Goal: Register for event/course

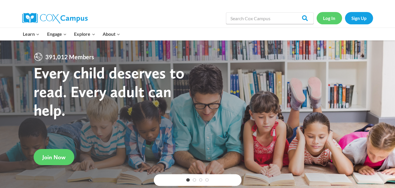
click at [329, 18] on link "Log In" at bounding box center [329, 18] width 25 height 12
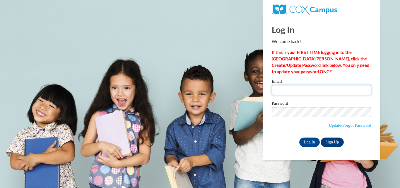
click at [302, 91] on input "Email" at bounding box center [321, 90] width 99 height 10
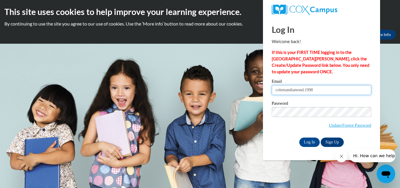
click at [299, 137] on input "Log In" at bounding box center [309, 141] width 20 height 9
click at [320, 90] on input "colemandiamond.1998" at bounding box center [321, 90] width 99 height 10
type input "[EMAIL_ADDRESS][DOMAIN_NAME]"
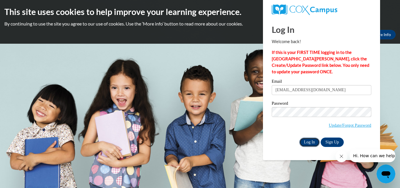
click at [309, 144] on input "Log In" at bounding box center [309, 141] width 20 height 9
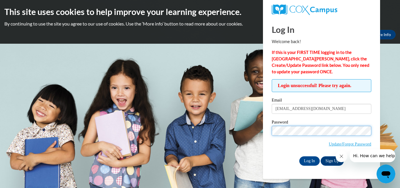
click at [299, 156] on input "Log In" at bounding box center [309, 160] width 20 height 9
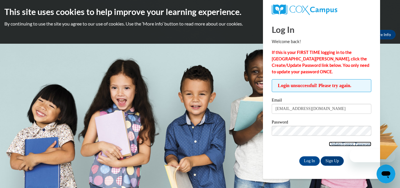
click at [350, 143] on link "Update/Forgot Password" at bounding box center [350, 143] width 42 height 5
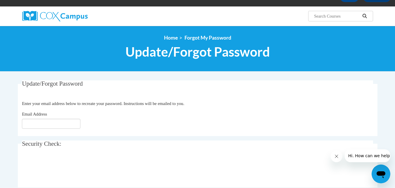
scroll to position [40, 0]
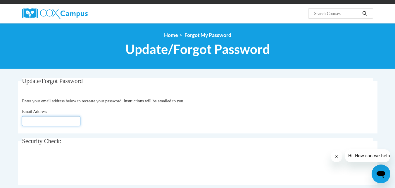
click at [54, 117] on input "Email Address" at bounding box center [51, 121] width 59 height 10
type input "[EMAIL_ADDRESS][DOMAIN_NAME]"
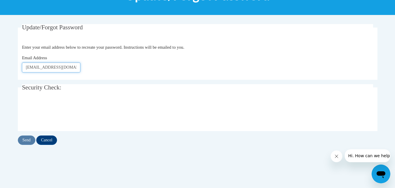
scroll to position [94, 0]
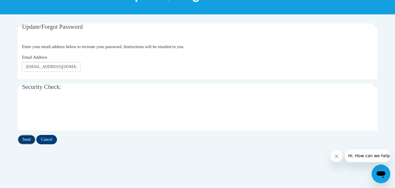
click at [28, 141] on input "Send" at bounding box center [27, 139] width 18 height 9
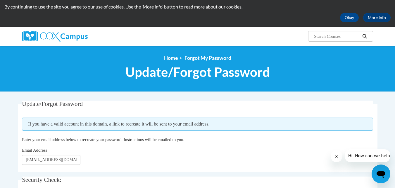
scroll to position [81, 0]
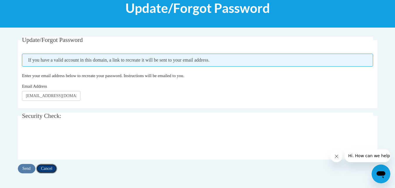
click at [50, 166] on input "Cancel" at bounding box center [46, 168] width 21 height 9
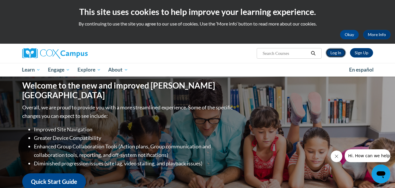
click at [333, 55] on link "Log In" at bounding box center [336, 52] width 20 height 9
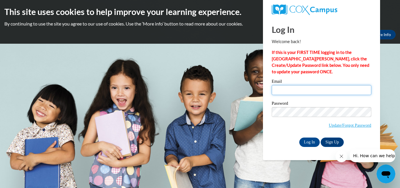
click at [305, 90] on input "Email" at bounding box center [321, 90] width 99 height 10
type input "colemandiamond.1998@gmail.com"
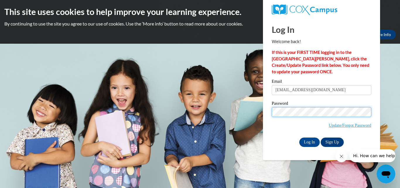
click at [299, 137] on input "Log In" at bounding box center [309, 141] width 20 height 9
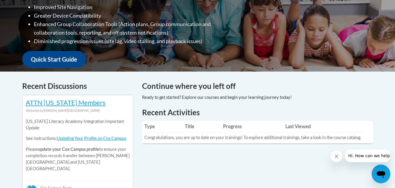
scroll to position [182, 0]
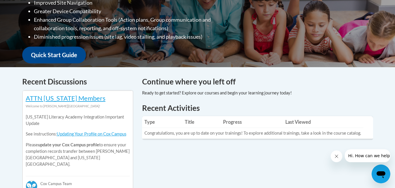
click at [297, 123] on th "Last Viewed" at bounding box center [323, 122] width 80 height 12
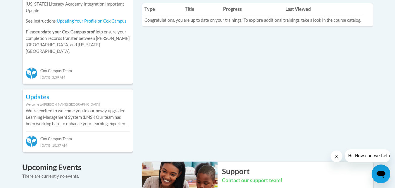
scroll to position [301, 0]
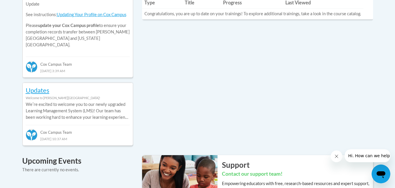
click at [336, 156] on icon "Close message from company" at bounding box center [336, 156] width 5 height 5
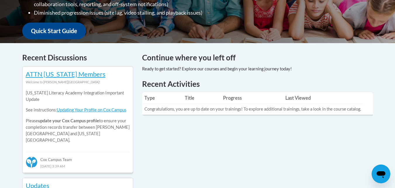
scroll to position [0, 0]
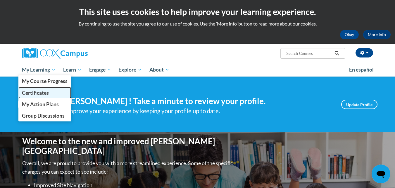
click at [44, 92] on span "Certificates" at bounding box center [35, 93] width 27 height 6
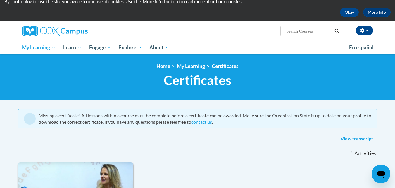
scroll to position [5, 0]
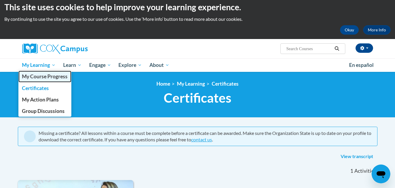
click at [43, 76] on span "My Course Progress" at bounding box center [45, 76] width 46 height 6
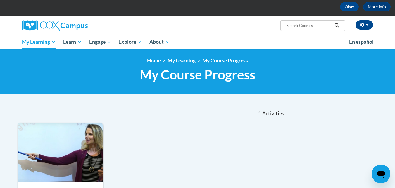
scroll to position [5, 0]
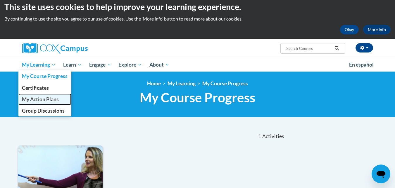
click at [38, 100] on span "My Action Plans" at bounding box center [40, 99] width 37 height 6
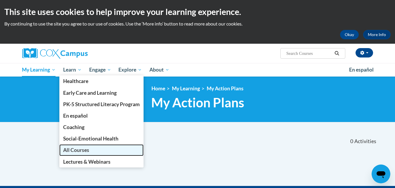
click at [79, 151] on span "All Courses" at bounding box center [76, 150] width 26 height 6
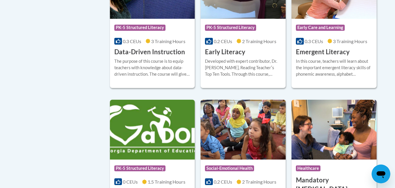
scroll to position [690, 0]
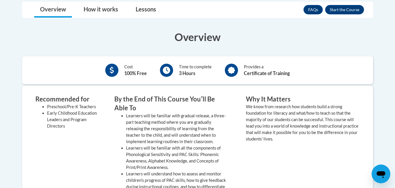
scroll to position [169, 0]
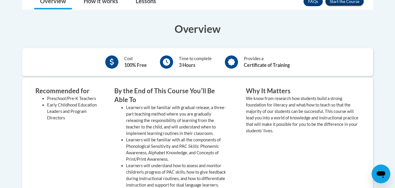
click at [336, 2] on button "Enroll" at bounding box center [344, 1] width 39 height 9
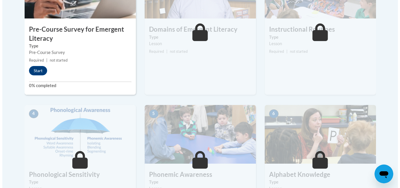
scroll to position [190, 0]
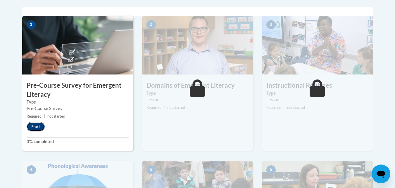
click at [33, 126] on button "Start" at bounding box center [36, 126] width 18 height 9
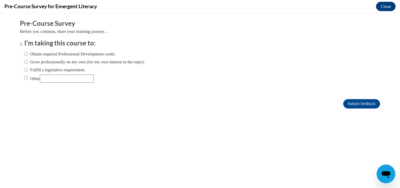
scroll to position [0, 0]
click at [24, 54] on input "Obtain required Professional Development credit." at bounding box center [26, 54] width 4 height 6
radio input "true"
click at [24, 80] on input "Other" at bounding box center [26, 77] width 4 height 6
radio input "true"
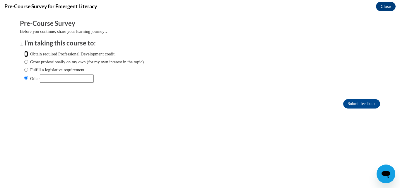
click at [24, 52] on input "Obtain required Professional Development credit." at bounding box center [26, 54] width 4 height 6
radio input "true"
click at [24, 77] on input "Other" at bounding box center [26, 77] width 4 height 6
radio input "true"
click at [348, 102] on input "Submit feedback" at bounding box center [361, 103] width 37 height 9
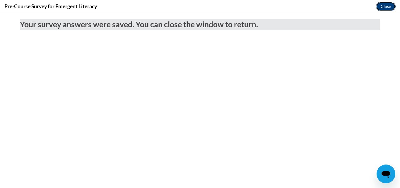
click at [383, 4] on button "Close" at bounding box center [386, 6] width 20 height 9
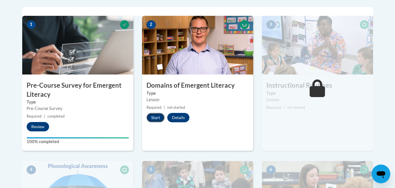
click at [155, 116] on button "Start" at bounding box center [156, 117] width 18 height 9
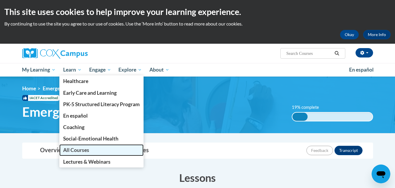
click at [71, 150] on span "All Courses" at bounding box center [76, 150] width 26 height 6
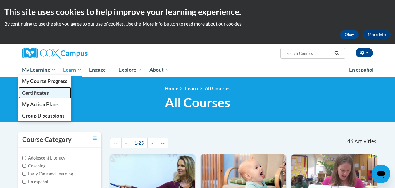
click at [43, 95] on span "Certificates" at bounding box center [35, 93] width 27 height 6
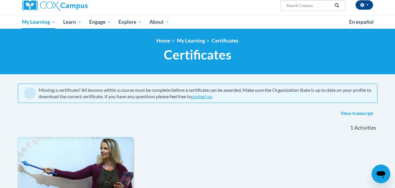
scroll to position [47, 0]
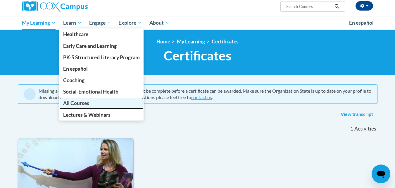
click at [72, 104] on span "All Courses" at bounding box center [76, 103] width 26 height 6
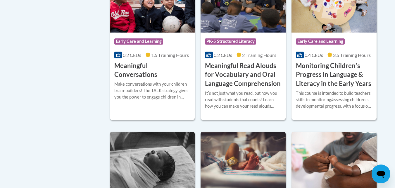
scroll to position [963, 0]
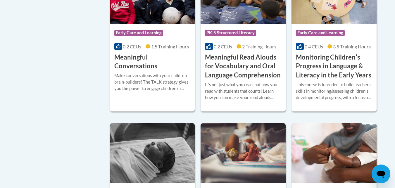
click at [334, 78] on h3 "Monitoring Childrenʹs Progress in Language & Literacy in the Early Years" at bounding box center [334, 66] width 76 height 27
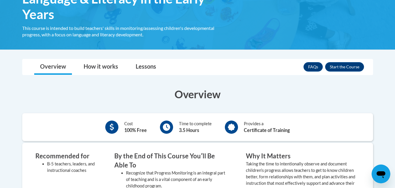
scroll to position [129, 0]
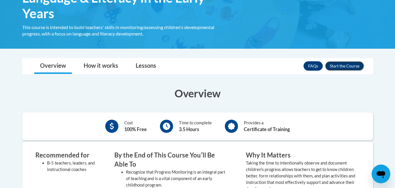
click at [349, 67] on button "Enroll" at bounding box center [344, 65] width 39 height 9
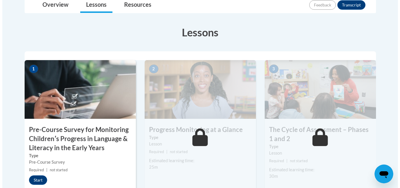
scroll to position [164, 0]
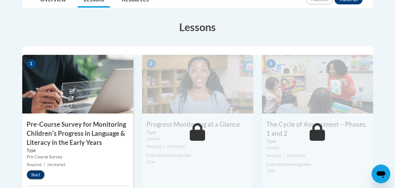
click at [38, 174] on button "Start" at bounding box center [36, 174] width 18 height 9
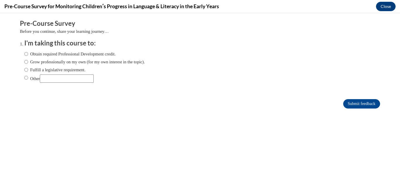
scroll to position [0, 0]
click at [24, 78] on input "Other" at bounding box center [26, 77] width 4 height 6
radio input "true"
click at [356, 104] on input "Submit feedback" at bounding box center [361, 103] width 37 height 9
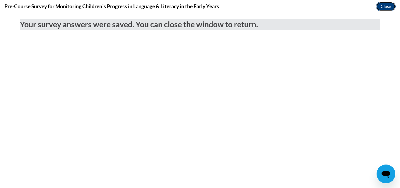
click at [388, 6] on button "Close" at bounding box center [386, 6] width 20 height 9
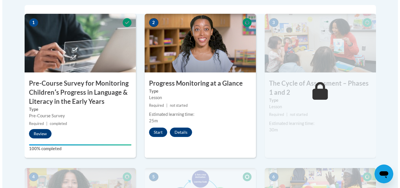
scroll to position [213, 0]
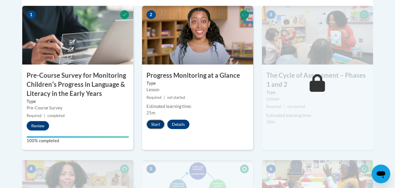
click at [155, 124] on button "Start" at bounding box center [156, 123] width 18 height 9
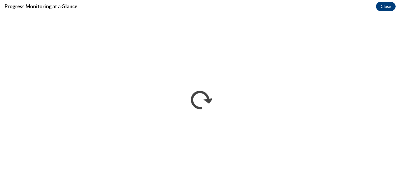
scroll to position [0, 0]
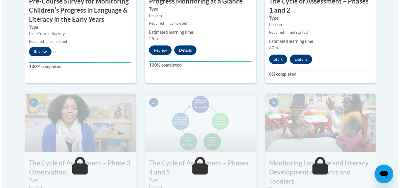
scroll to position [278, 0]
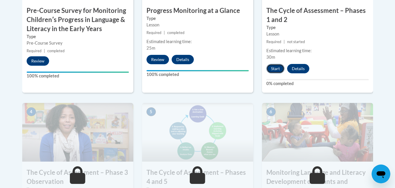
click at [274, 67] on button "Start" at bounding box center [276, 68] width 18 height 9
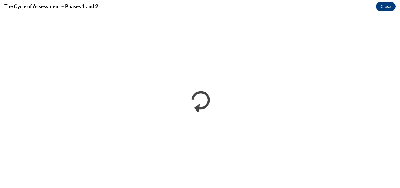
scroll to position [0, 0]
